Goal: Task Accomplishment & Management: Complete application form

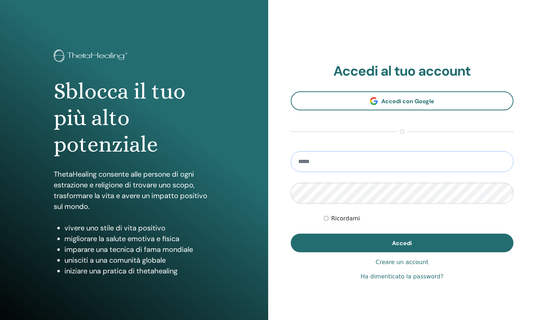
type input "**********"
click at [402, 243] on button "Accedi" at bounding box center [402, 242] width 223 height 19
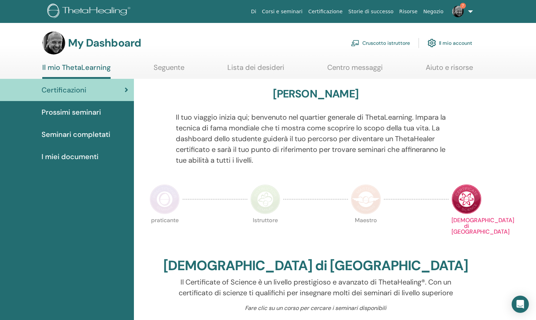
click at [381, 44] on link "Cruscotto istruttore" at bounding box center [380, 43] width 59 height 16
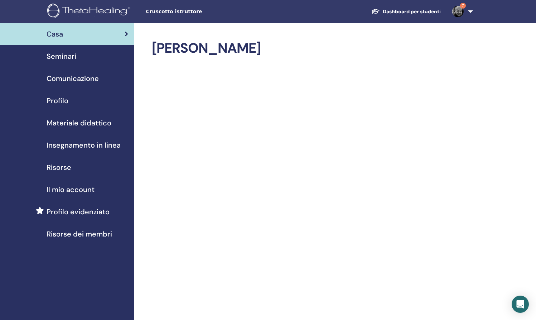
click at [62, 58] on span "Seminari" at bounding box center [62, 56] width 30 height 11
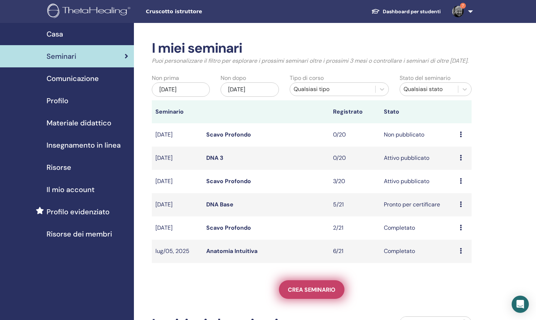
click at [307, 293] on span "Crea seminario" at bounding box center [312, 290] width 48 height 8
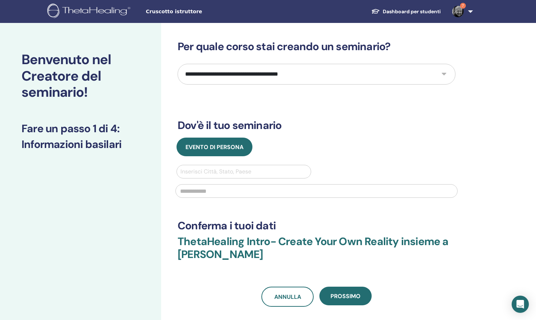
select select "*"
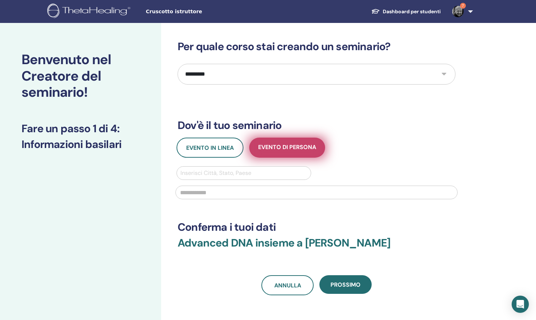
click at [275, 151] on button "Evento di persona" at bounding box center [287, 148] width 76 height 20
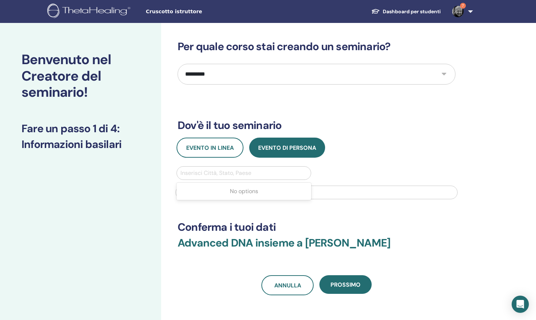
click at [237, 173] on div "Inserisci Città, Stato, Paese" at bounding box center [243, 173] width 127 height 9
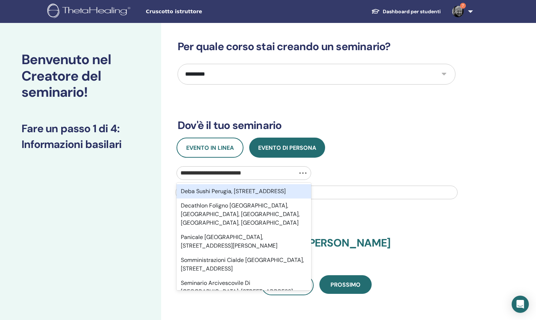
type input "**********"
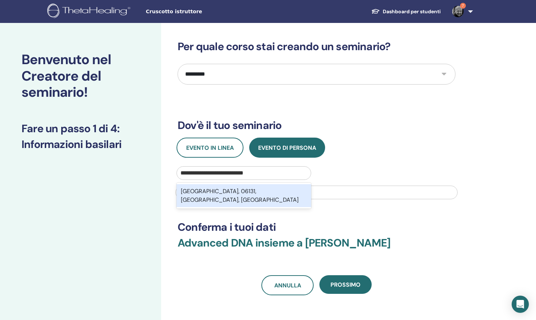
click at [278, 190] on div "Via delle Stoppie, 06131, Perugia, ITA" at bounding box center [244, 195] width 135 height 23
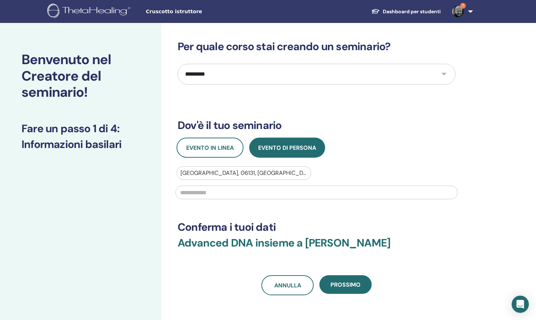
drag, startPoint x: 351, startPoint y: 285, endPoint x: 347, endPoint y: 281, distance: 6.1
click at [351, 285] on span "Prossimo" at bounding box center [346, 285] width 30 height 8
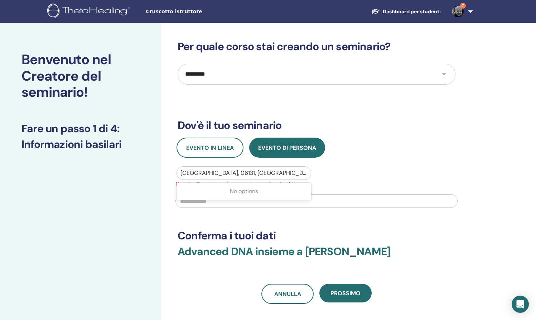
drag, startPoint x: 182, startPoint y: 173, endPoint x: 275, endPoint y: 175, distance: 93.5
click at [271, 174] on div "Via delle Stoppie, 06131, Perugia, ITA" at bounding box center [244, 173] width 134 height 13
click at [245, 173] on div "Via delle Stoppie, 06131, Perugia, ITA" at bounding box center [243, 173] width 127 height 9
drag, startPoint x: 273, startPoint y: 172, endPoint x: 255, endPoint y: 172, distance: 18.6
click at [255, 172] on div "Via delle Stoppie, 06131, Perugia, ITA" at bounding box center [243, 173] width 127 height 9
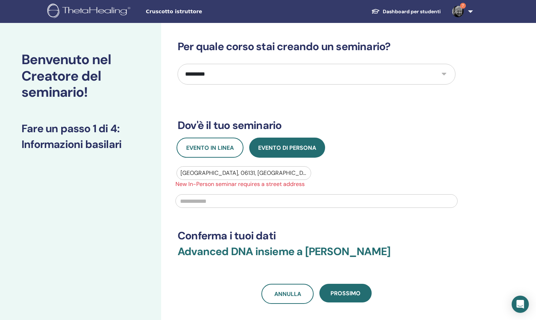
drag, startPoint x: 252, startPoint y: 172, endPoint x: 239, endPoint y: 172, distance: 13.6
click at [250, 172] on div "Via delle Stoppie, 06131, Perugia, ITA" at bounding box center [243, 173] width 127 height 9
click at [182, 171] on div "Via delle Stoppie, 06131, Perugia, ITA" at bounding box center [243, 173] width 127 height 9
drag, startPoint x: 183, startPoint y: 171, endPoint x: 194, endPoint y: 171, distance: 10.7
click at [194, 171] on div "Via delle Stoppie, 06131, Perugia, ITA" at bounding box center [243, 173] width 127 height 9
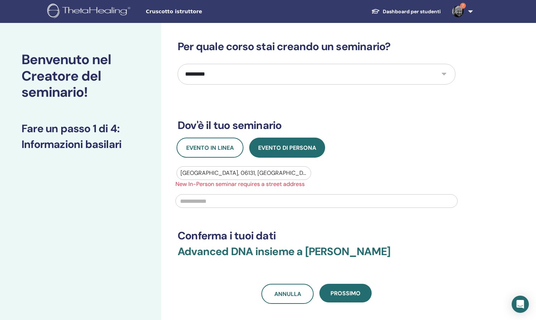
click at [192, 201] on input "text" at bounding box center [316, 201] width 282 height 14
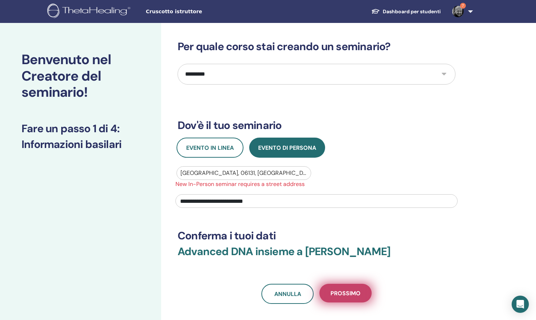
type input "**********"
click at [347, 290] on span "Prossimo" at bounding box center [346, 293] width 30 height 8
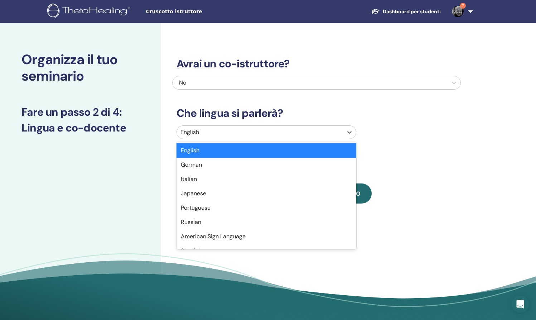
click at [228, 130] on div at bounding box center [259, 132] width 159 height 10
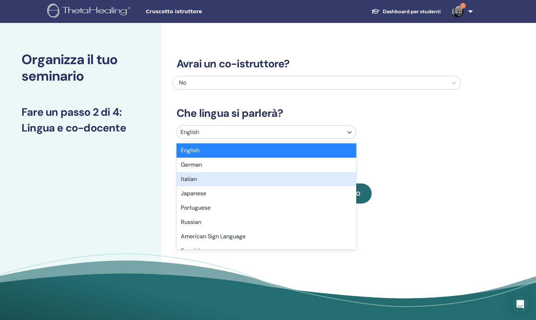
click at [221, 177] on div "Italian" at bounding box center [267, 179] width 180 height 14
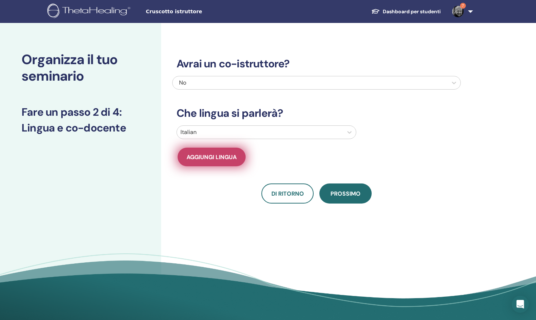
click at [213, 152] on button "Aggiungi lingua" at bounding box center [212, 157] width 68 height 19
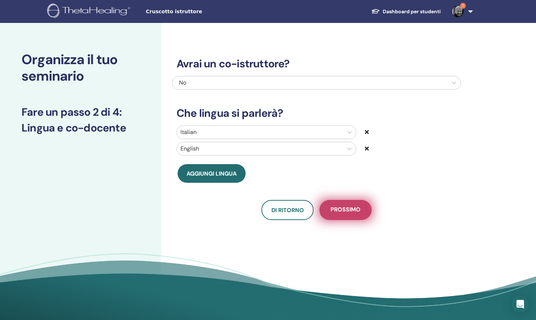
click at [350, 210] on span "Prossimo" at bounding box center [346, 210] width 30 height 9
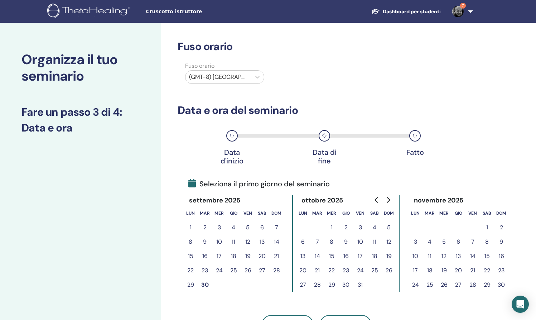
click at [228, 76] on div "(GMT-8) US/Alaska" at bounding box center [218, 77] width 58 height 9
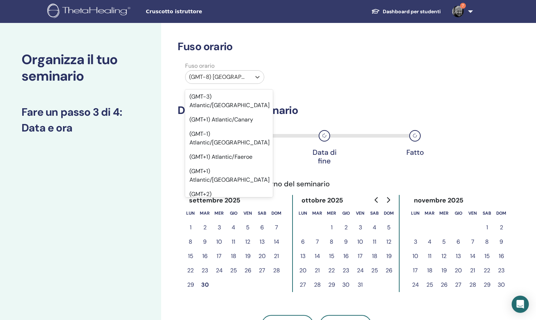
scroll to position [8246, 0]
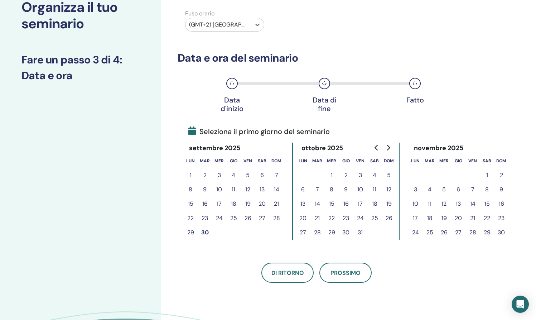
scroll to position [54, 0]
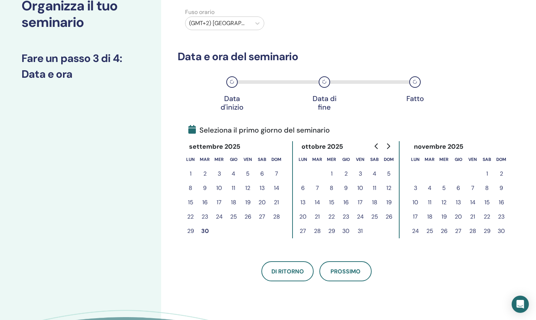
click at [360, 218] on button "24" at bounding box center [360, 217] width 14 height 14
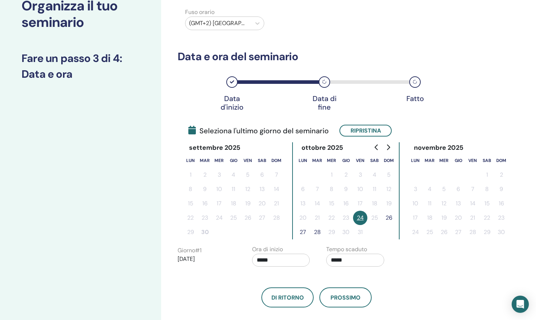
click at [388, 219] on button "26" at bounding box center [389, 218] width 14 height 14
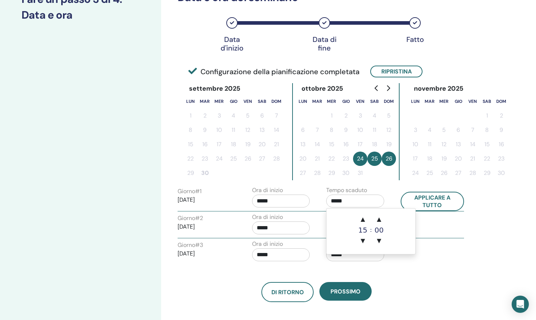
click at [356, 204] on input "*****" at bounding box center [355, 200] width 58 height 13
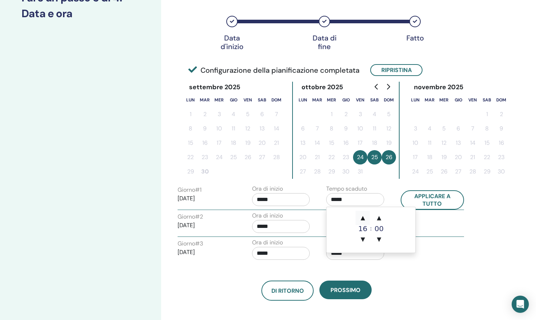
click at [365, 218] on span "▲" at bounding box center [363, 218] width 14 height 14
click at [363, 218] on span "▲" at bounding box center [363, 217] width 14 height 14
type input "*****"
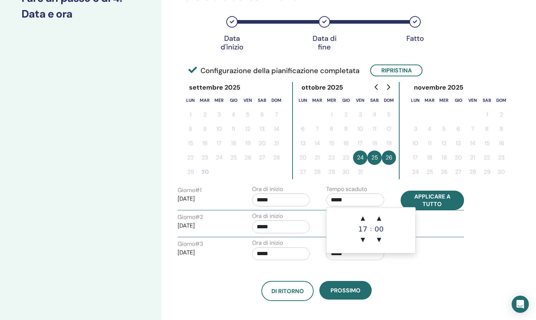
click at [434, 202] on button "Applicare a tutto" at bounding box center [433, 200] width 64 height 19
type input "*****"
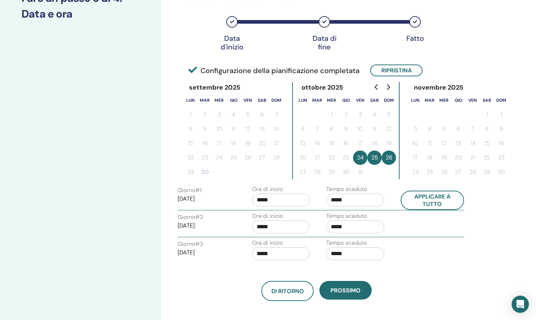
scroll to position [114, 0]
click at [346, 289] on span "Prossimo" at bounding box center [346, 291] width 30 height 8
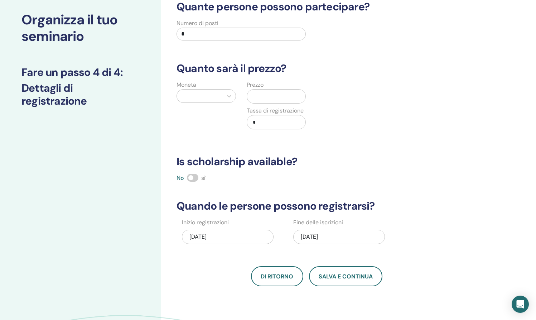
scroll to position [39, 0]
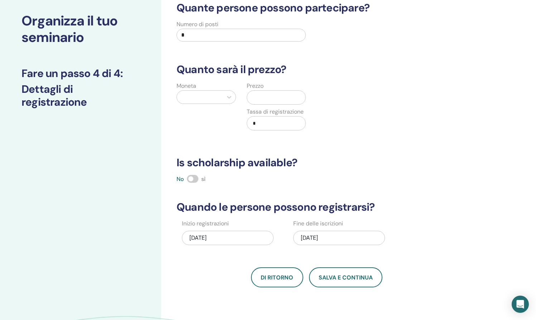
click at [189, 35] on input "*" at bounding box center [241, 35] width 129 height 13
type input "**"
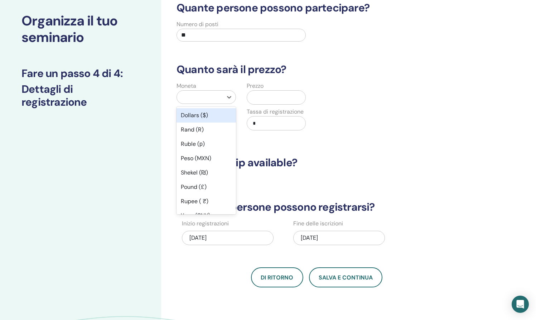
click at [216, 97] on div at bounding box center [199, 97] width 39 height 10
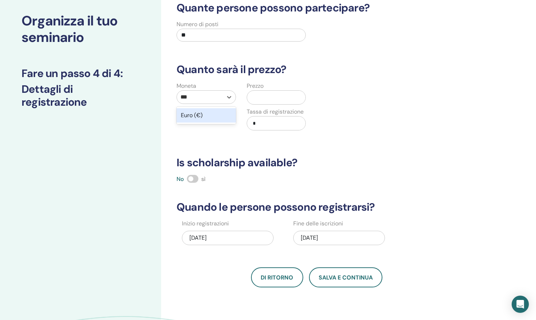
type input "****"
click at [228, 118] on div "Euro (€)" at bounding box center [206, 115] width 59 height 14
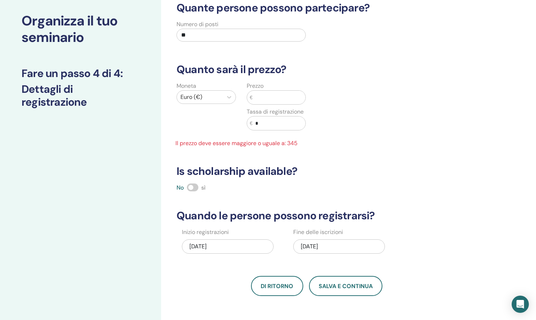
click at [265, 124] on input "*" at bounding box center [278, 123] width 53 height 14
type input "***"
click at [260, 99] on input "text" at bounding box center [278, 98] width 53 height 14
click at [352, 129] on div "Moneta Euro (€) Prezzo € *** Tassa di registrazione € *** Il prezzo deve essere…" at bounding box center [311, 115] width 289 height 66
click at [268, 97] on input "***" at bounding box center [278, 98] width 53 height 14
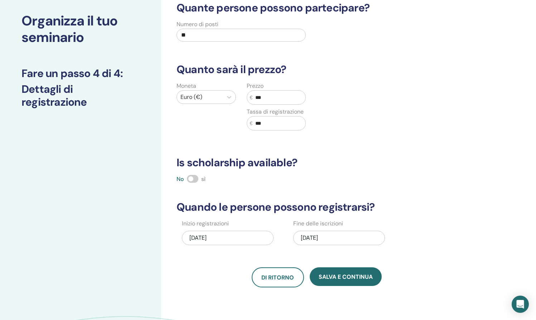
type input "***"
click at [268, 124] on input "***" at bounding box center [278, 123] width 53 height 14
type input "*"
type input "**"
click at [322, 145] on div "Quante persone possono partecipare? Numero di posti ** Quanto sarà il prezzo? M…" at bounding box center [316, 144] width 289 height 286
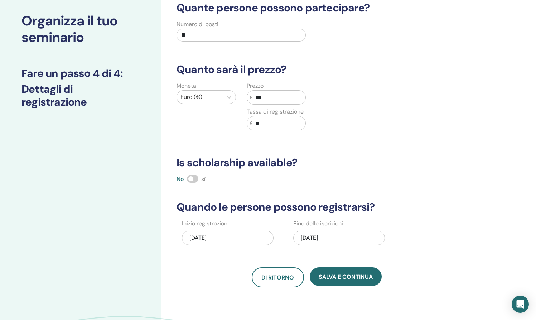
drag, startPoint x: 192, startPoint y: 179, endPoint x: 196, endPoint y: 180, distance: 4.7
click at [193, 180] on span at bounding box center [192, 179] width 11 height 8
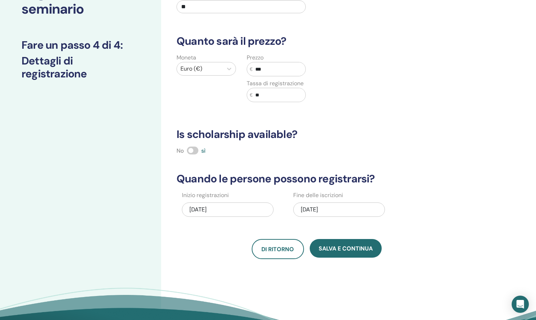
scroll to position [78, 0]
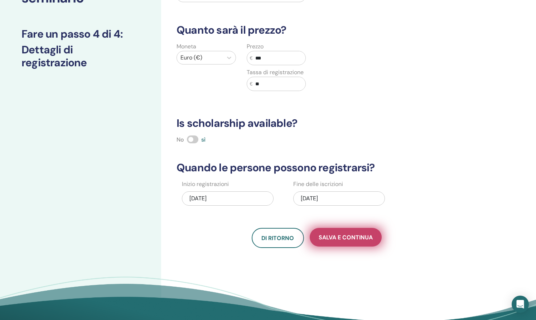
click at [337, 236] on span "Salva e continua" at bounding box center [346, 237] width 54 height 8
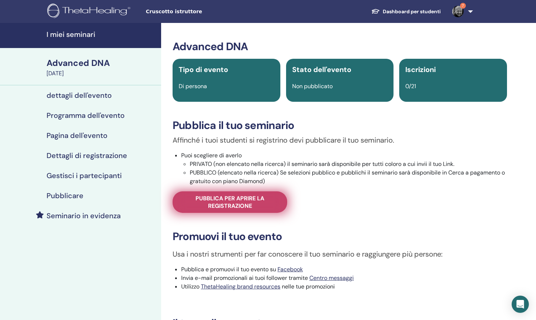
click at [253, 203] on span "Pubblica per aprire la registrazione" at bounding box center [230, 201] width 97 height 15
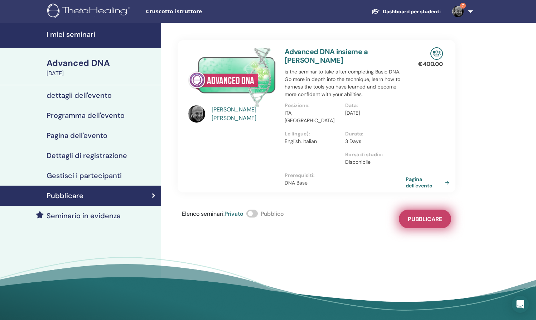
click at [431, 215] on span "Pubblicare" at bounding box center [425, 219] width 34 height 8
click at [255, 210] on span at bounding box center [251, 214] width 11 height 8
click at [415, 176] on link "Pagina dell'evento" at bounding box center [430, 182] width 47 height 13
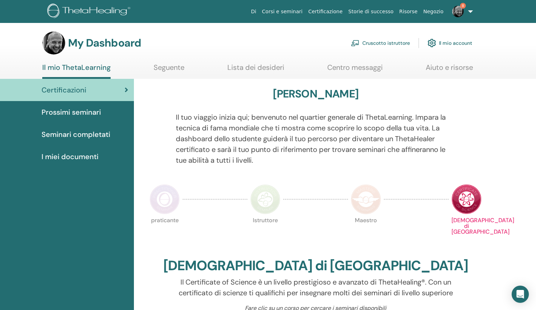
click at [381, 42] on link "Cruscotto istruttore" at bounding box center [380, 43] width 59 height 16
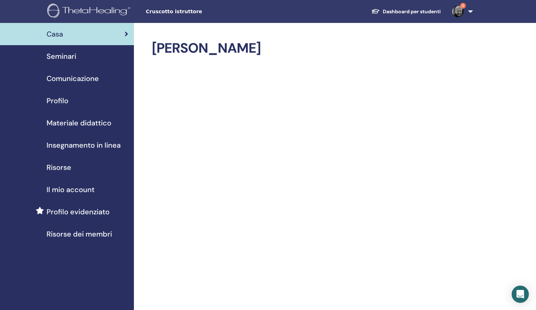
click at [63, 56] on span "Seminari" at bounding box center [62, 56] width 30 height 11
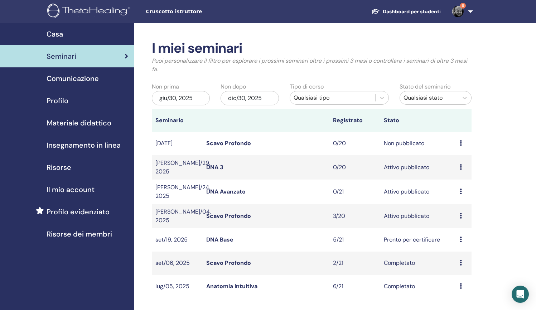
click at [236, 189] on link "DNA Avanzato" at bounding box center [225, 192] width 39 height 8
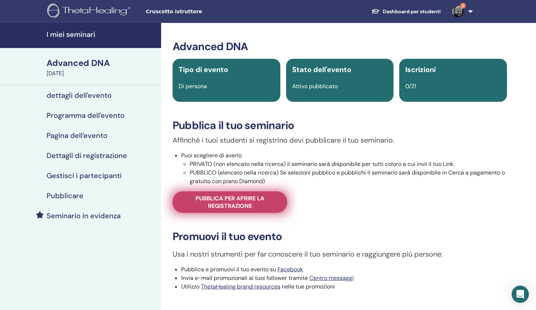
click at [236, 205] on span "Pubblica per aprire la registrazione" at bounding box center [230, 201] width 97 height 15
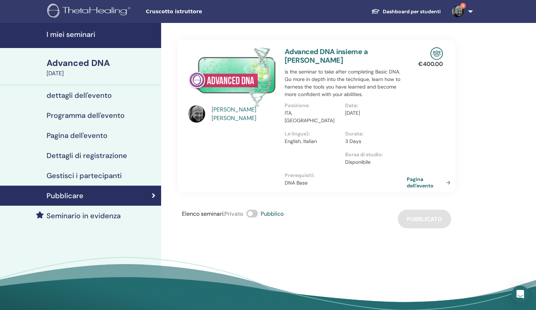
click at [415, 176] on link "Pagina dell'evento" at bounding box center [430, 182] width 47 height 13
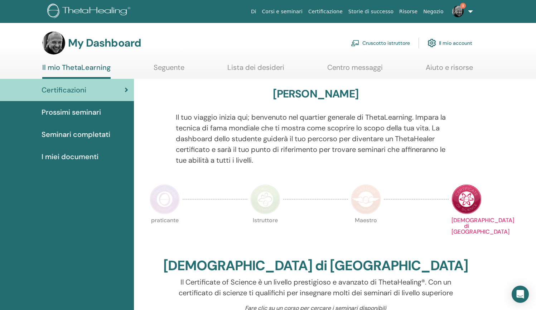
click at [379, 45] on link "Cruscotto istruttore" at bounding box center [380, 43] width 59 height 16
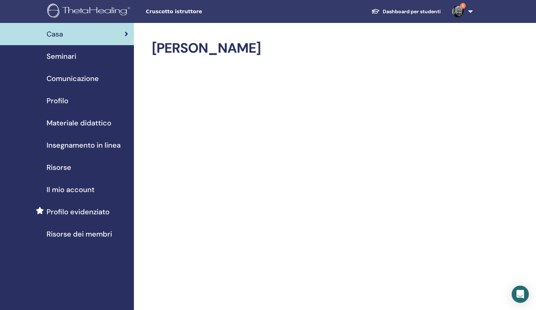
click at [68, 54] on span "Seminari" at bounding box center [62, 56] width 30 height 11
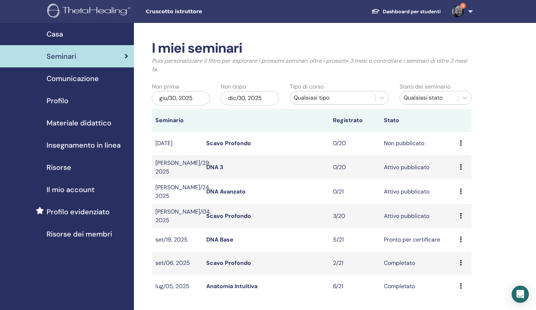
scroll to position [42, 0]
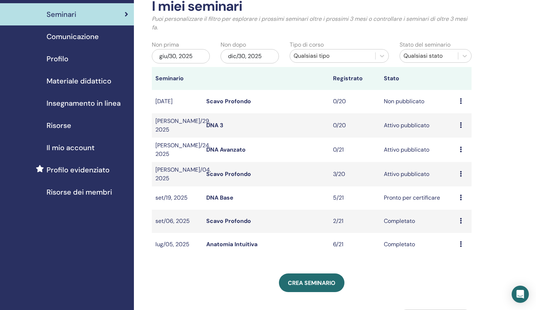
click at [232, 170] on link "Scavo Profondo" at bounding box center [228, 174] width 45 height 8
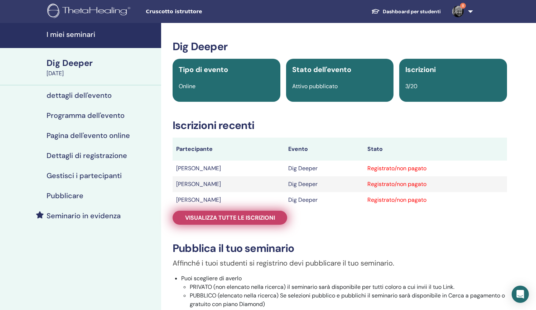
click at [237, 220] on span "Visualizza tutte le iscrizioni" at bounding box center [230, 218] width 90 height 8
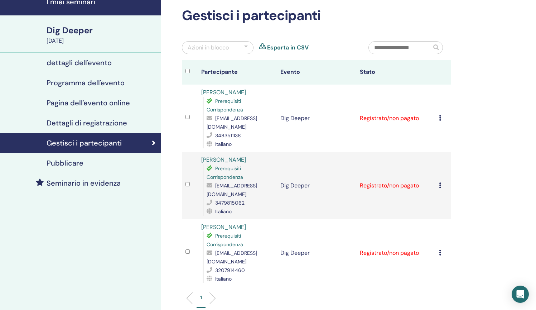
scroll to position [30, 0]
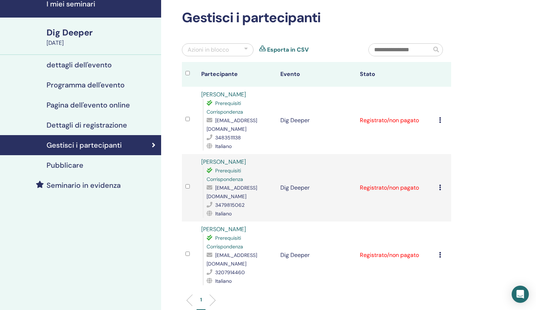
click at [73, 163] on h4 "Pubblicare" at bounding box center [65, 165] width 37 height 9
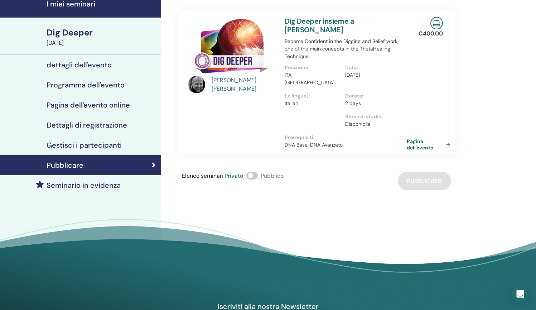
click at [420, 138] on link "Pagina dell'evento" at bounding box center [430, 144] width 47 height 13
click at [252, 172] on span at bounding box center [251, 176] width 11 height 8
click at [413, 138] on link "Pagina dell'evento" at bounding box center [430, 144] width 47 height 13
click at [418, 138] on link "Pagina dell'evento" at bounding box center [430, 144] width 47 height 13
